Goal: Book appointment/travel/reservation

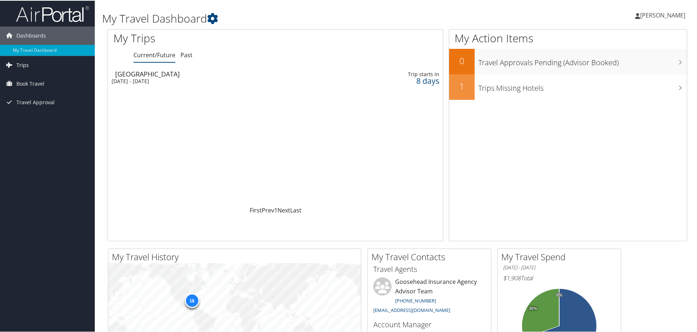
click at [40, 64] on link "Trips" at bounding box center [47, 64] width 95 height 18
click at [155, 79] on div "[DATE] - [DATE]" at bounding box center [216, 80] width 209 height 7
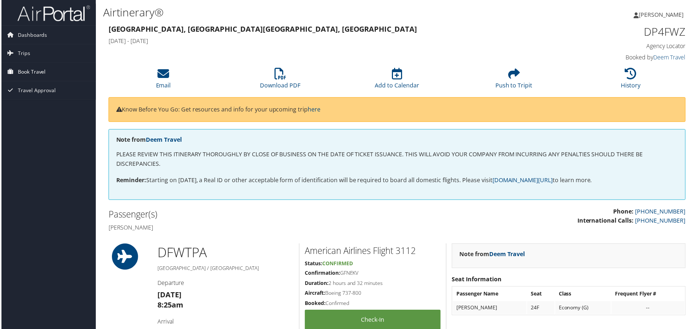
click at [22, 73] on span "Book Travel" at bounding box center [30, 72] width 28 height 18
click at [34, 110] on link "Book/Manage Online Trips" at bounding box center [47, 108] width 95 height 11
